Goal: Use online tool/utility: Utilize a website feature to perform a specific function

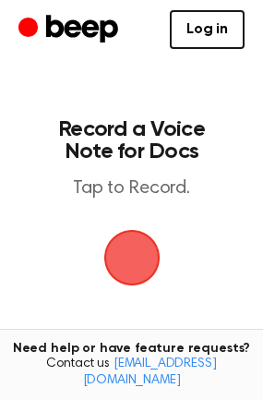
click at [148, 253] on span "button" at bounding box center [131, 258] width 56 height 56
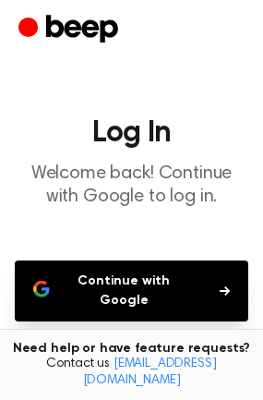
click at [146, 278] on button "Continue with Google" at bounding box center [131, 290] width 233 height 61
click at [119, 307] on button "Continue with Google" at bounding box center [131, 290] width 233 height 61
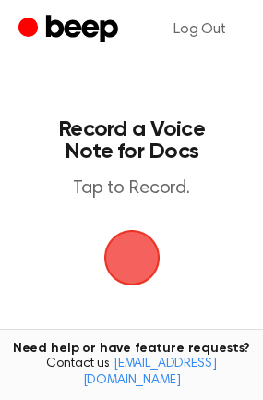
click at [124, 247] on span "button" at bounding box center [131, 258] width 56 height 56
click at [124, 247] on span "button" at bounding box center [131, 256] width 71 height 71
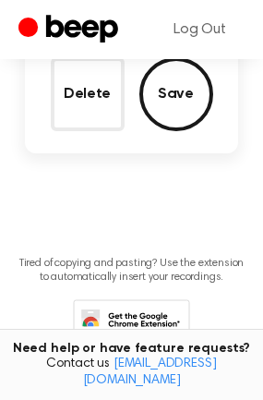
scroll to position [334, 0]
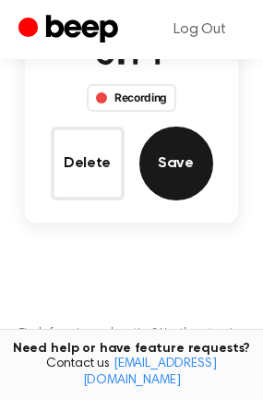
click at [157, 187] on button "Save" at bounding box center [176, 163] width 74 height 74
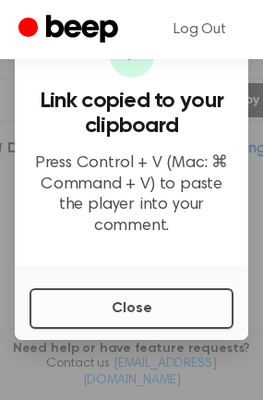
scroll to position [301, 0]
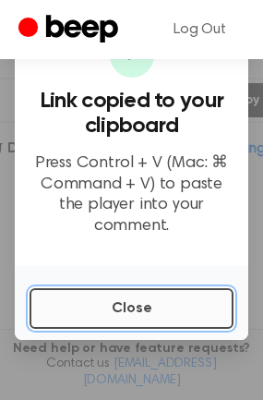
click at [144, 288] on button "Close" at bounding box center [132, 308] width 204 height 41
